Goal: Task Accomplishment & Management: Manage account settings

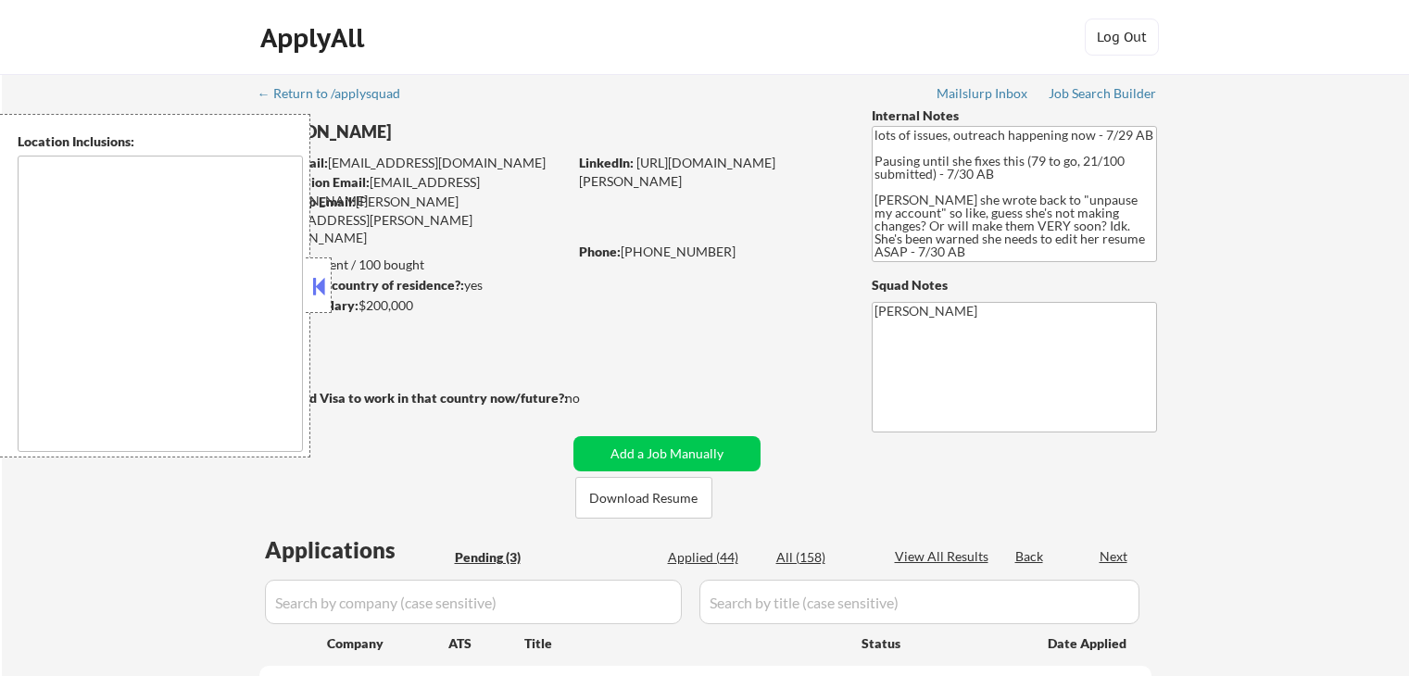
select select ""pending""
type textarea "[GEOGRAPHIC_DATA], [GEOGRAPHIC_DATA] [GEOGRAPHIC_DATA], [GEOGRAPHIC_DATA] [GEOG…"
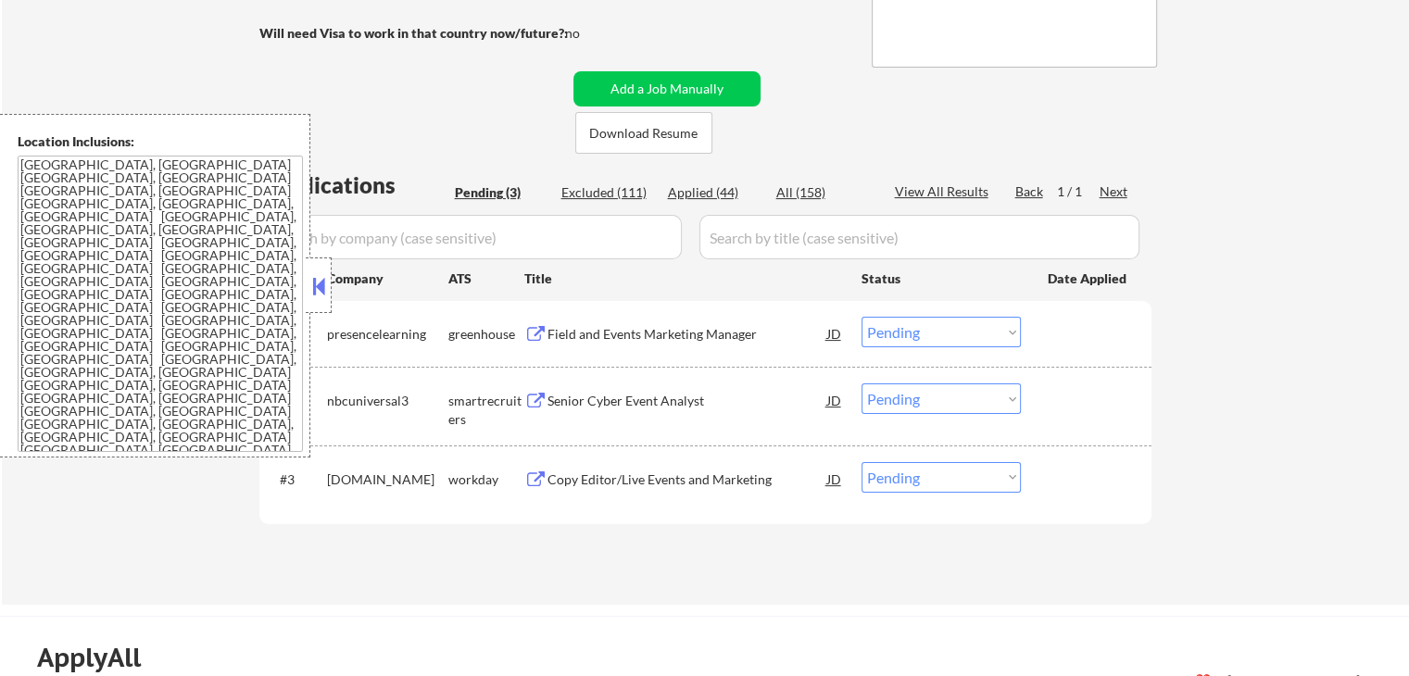
scroll to position [463, 0]
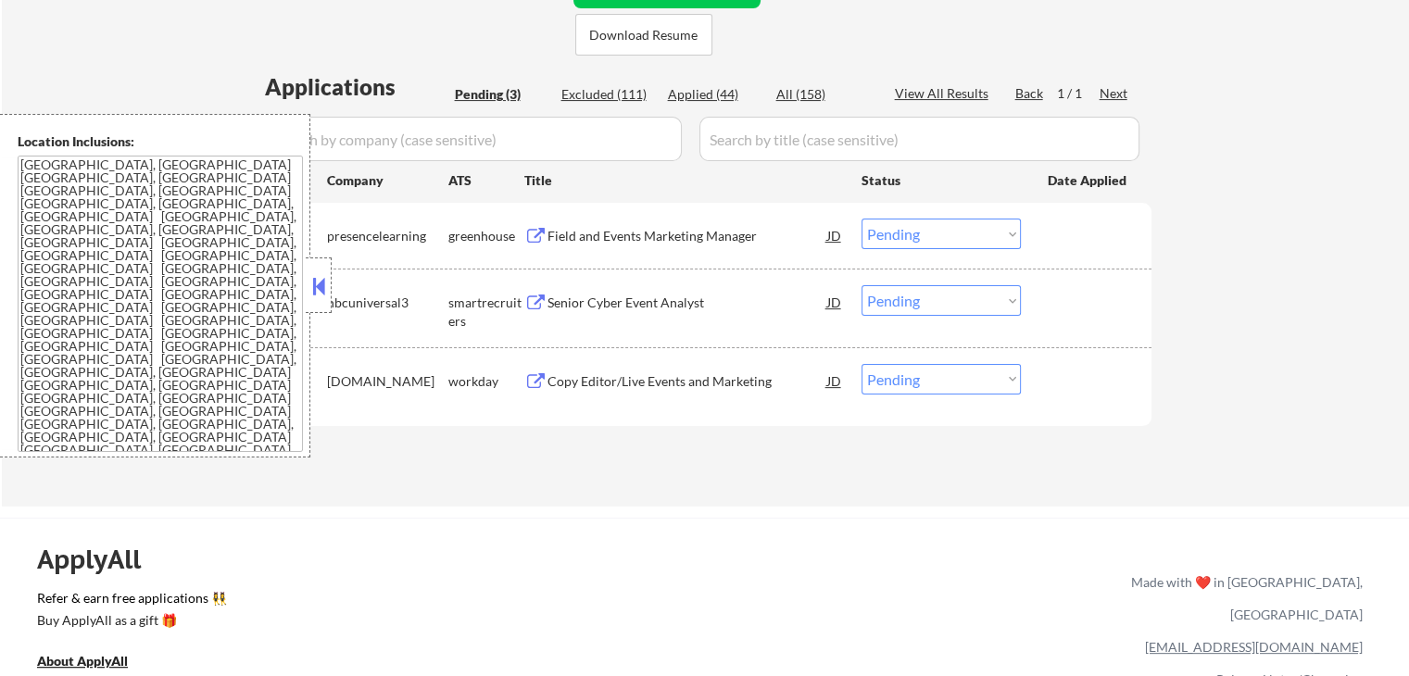
click at [682, 232] on div "Field and Events Marketing Manager" at bounding box center [687, 236] width 280 height 19
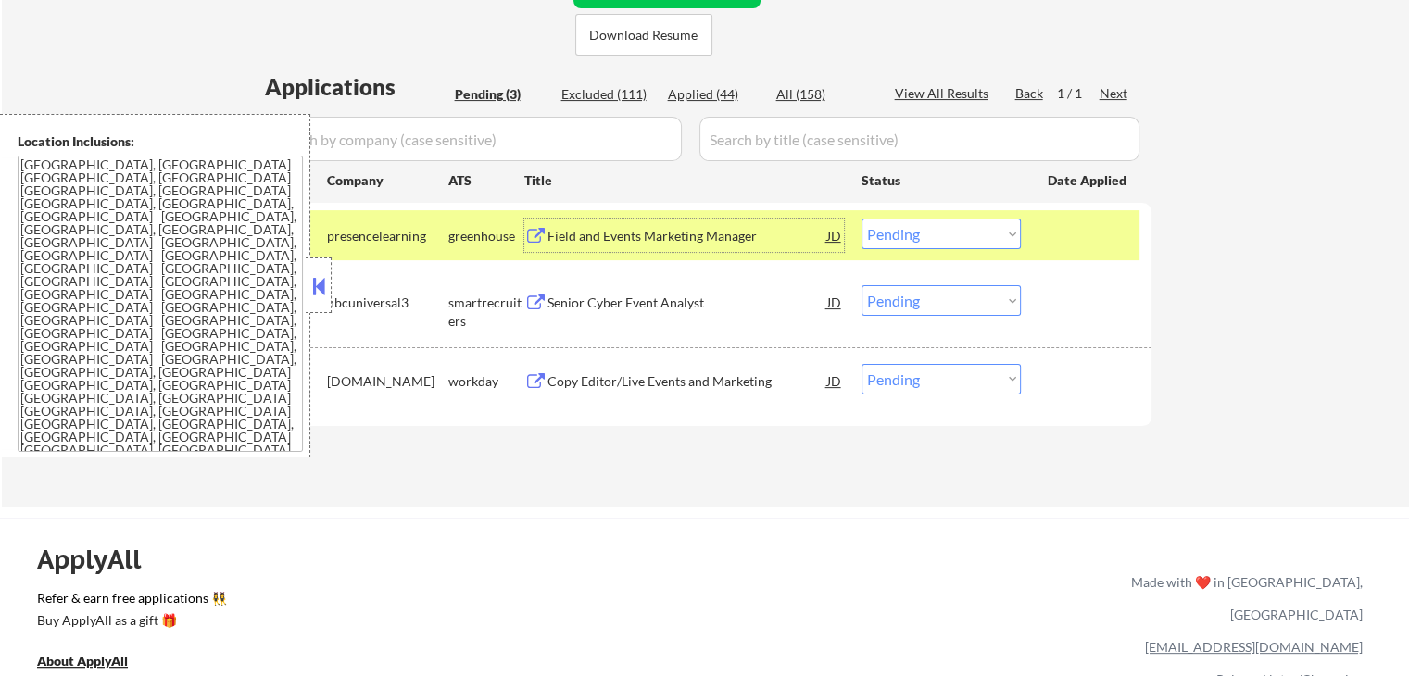
click at [725, 229] on div "Field and Events Marketing Manager" at bounding box center [687, 236] width 280 height 19
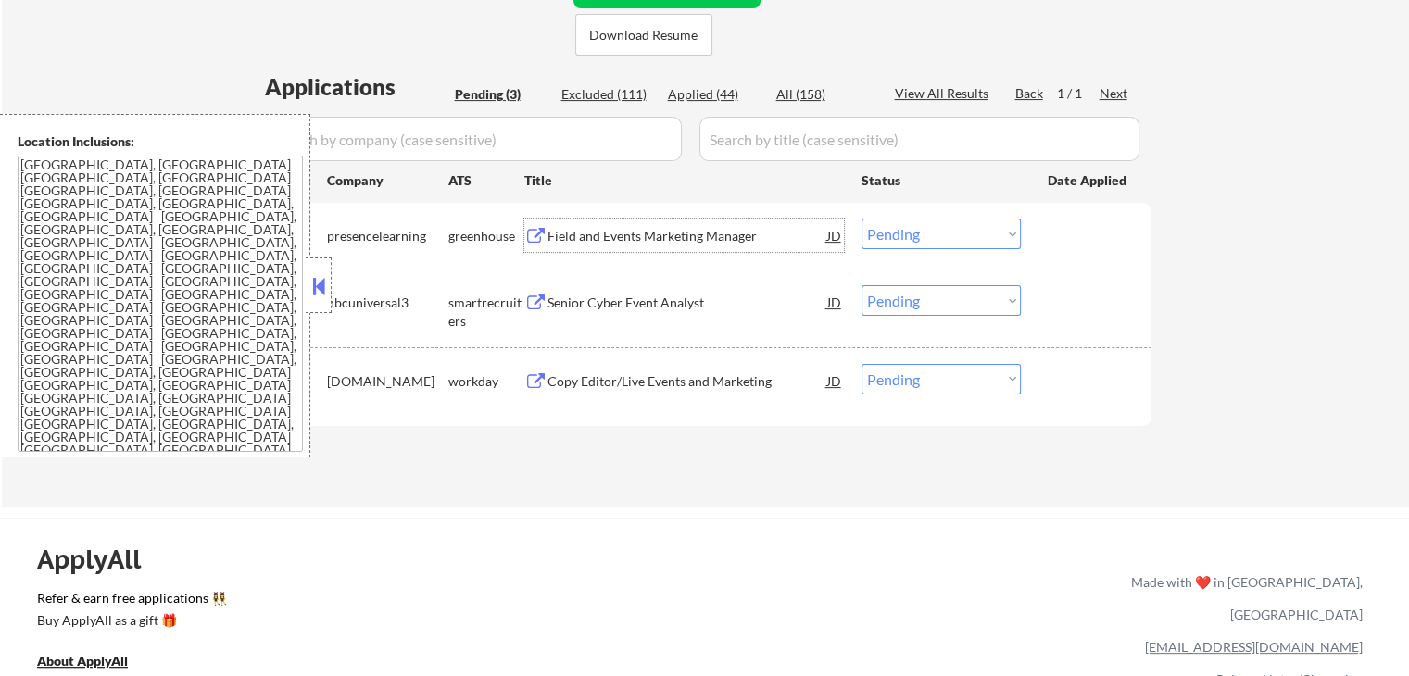
click at [699, 301] on div "Senior Cyber Event Analyst" at bounding box center [687, 303] width 280 height 19
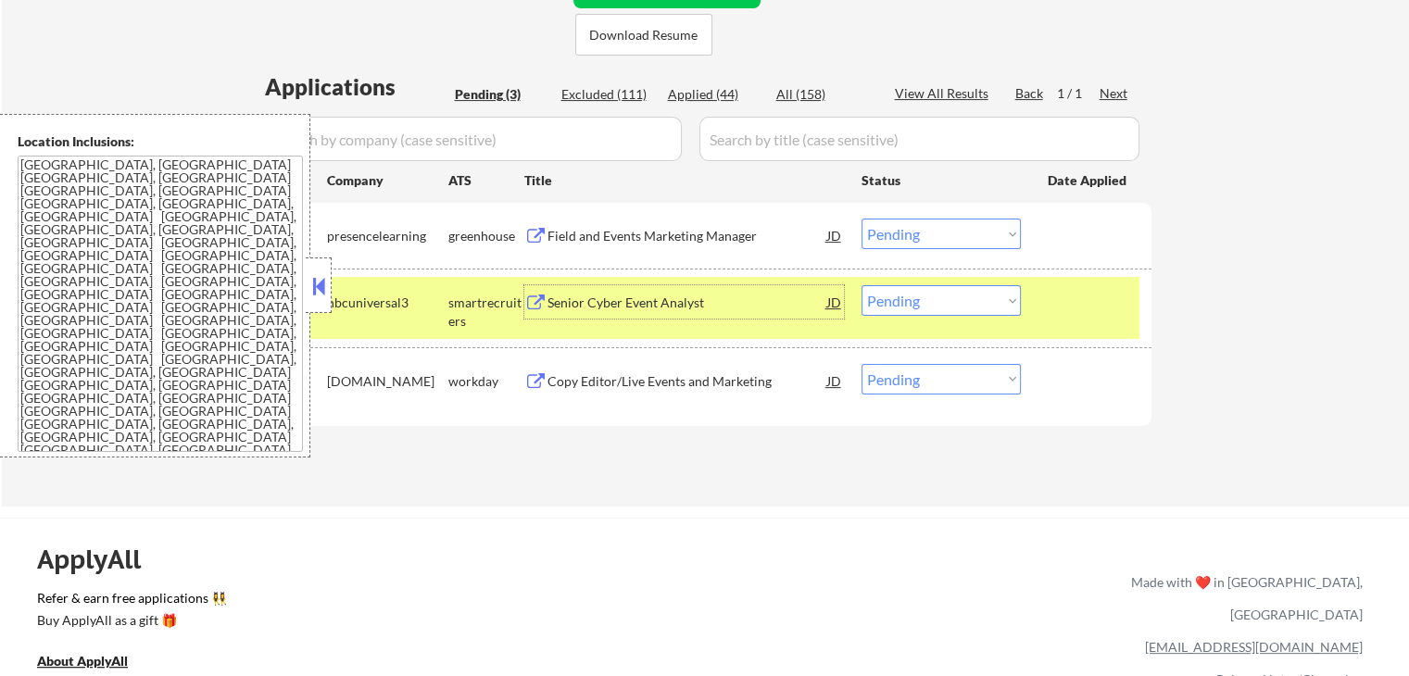
click at [933, 239] on select "Choose an option... Pending Applied Excluded (Questions) Excluded (Expired) Exc…" at bounding box center [940, 234] width 159 height 31
click at [861, 219] on select "Choose an option... Pending Applied Excluded (Questions) Excluded (Expired) Exc…" at bounding box center [940, 234] width 159 height 31
click at [712, 383] on div "Copy Editor/Live Events and Marketing" at bounding box center [687, 381] width 280 height 19
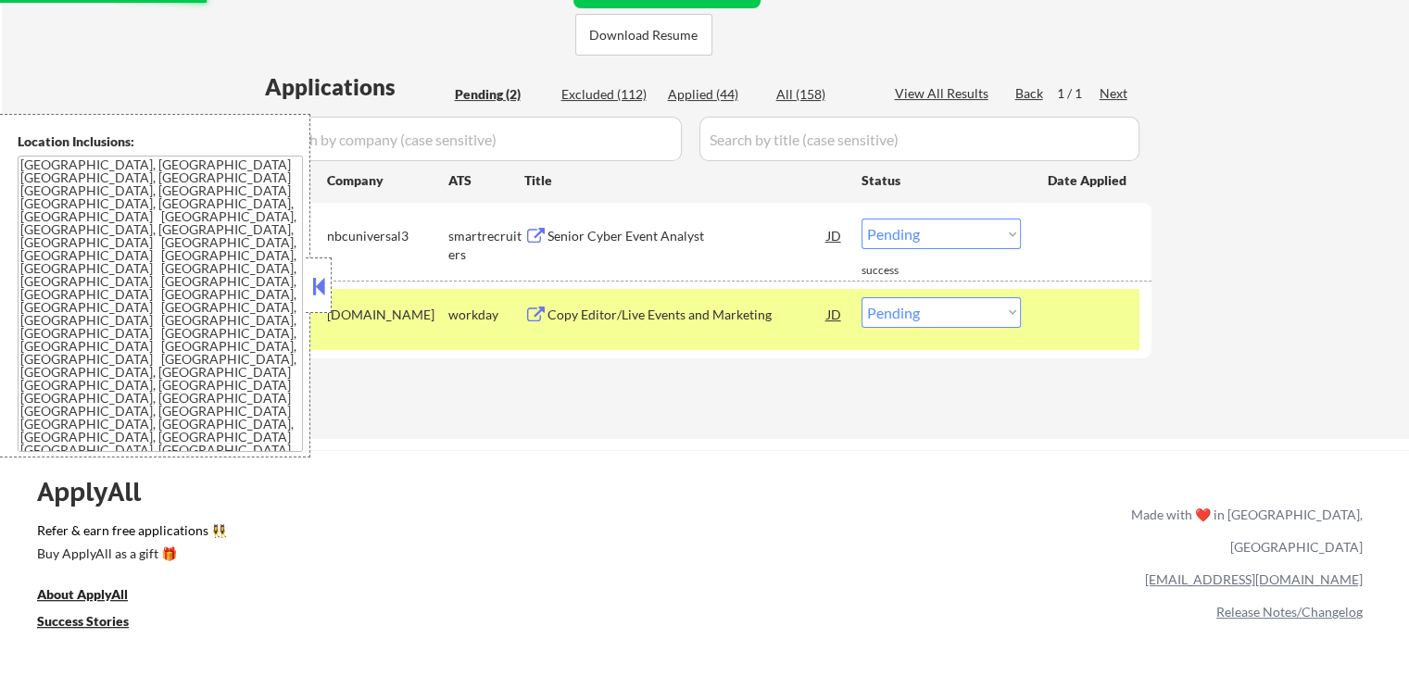
click at [906, 238] on select "Choose an option... Pending Applied Excluded (Questions) Excluded (Expired) Exc…" at bounding box center [940, 234] width 159 height 31
click at [861, 219] on select "Choose an option... Pending Applied Excluded (Questions) Excluded (Expired) Exc…" at bounding box center [940, 234] width 159 height 31
click at [887, 435] on div "← Return to /applysquad Mailslurp Inbox Job Search Builder [PERSON_NAME] User E…" at bounding box center [705, 25] width 1407 height 828
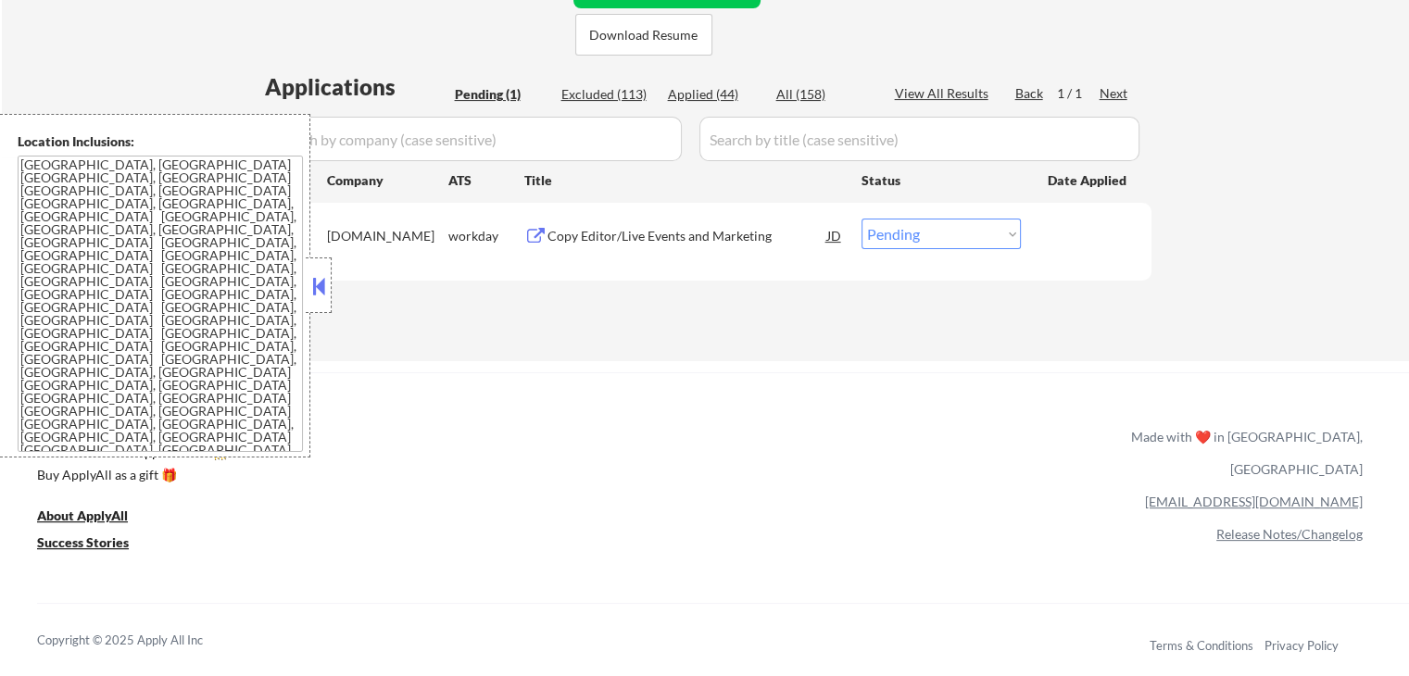
click at [907, 244] on select "Choose an option... Pending Applied Excluded (Questions) Excluded (Expired) Exc…" at bounding box center [940, 234] width 159 height 31
select select ""excluded__salary_""
click at [861, 219] on select "Choose an option... Pending Applied Excluded (Questions) Excluded (Expired) Exc…" at bounding box center [940, 234] width 159 height 31
click at [862, 433] on div "ApplyAll Refer & earn free applications 👯‍♀️ Buy ApplyAll as a gift 🎁 About App…" at bounding box center [704, 532] width 1409 height 294
